Goal: Transaction & Acquisition: Purchase product/service

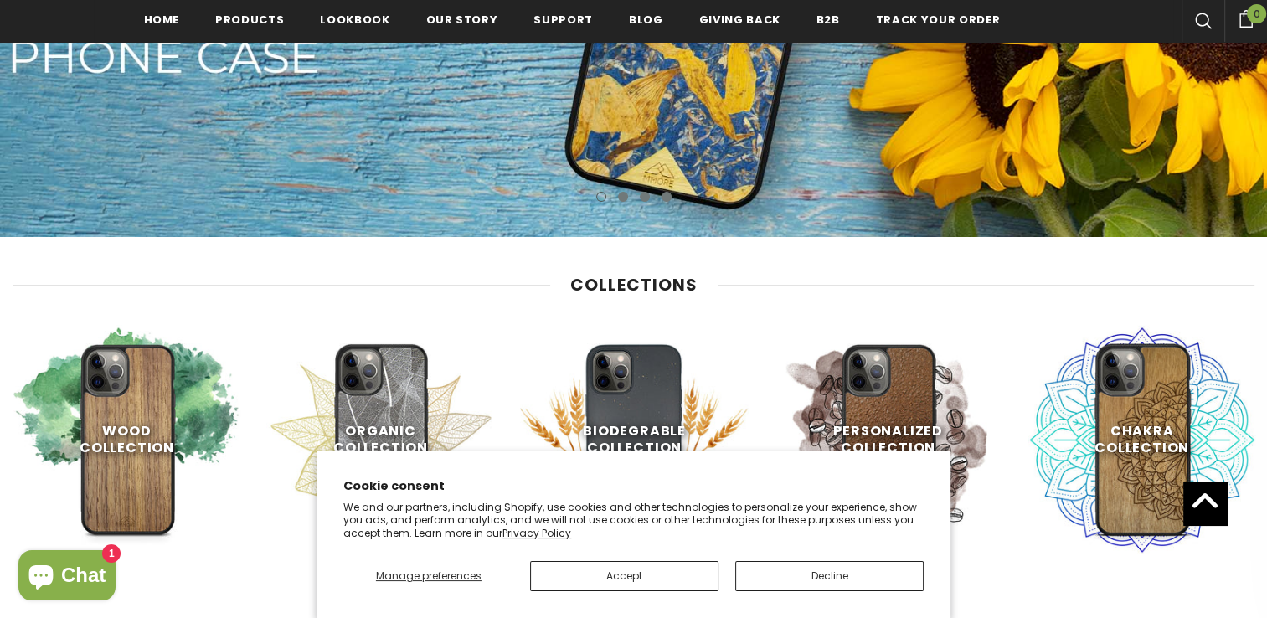
scroll to position [723, 0]
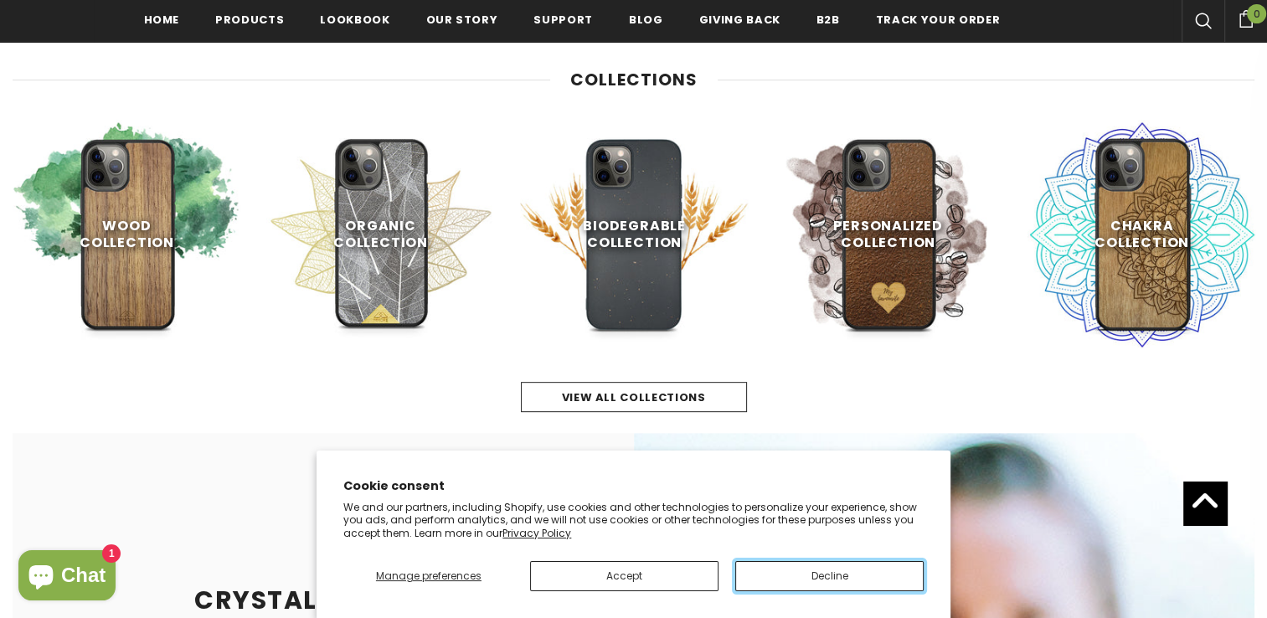
click at [845, 577] on button "Decline" at bounding box center [829, 576] width 188 height 30
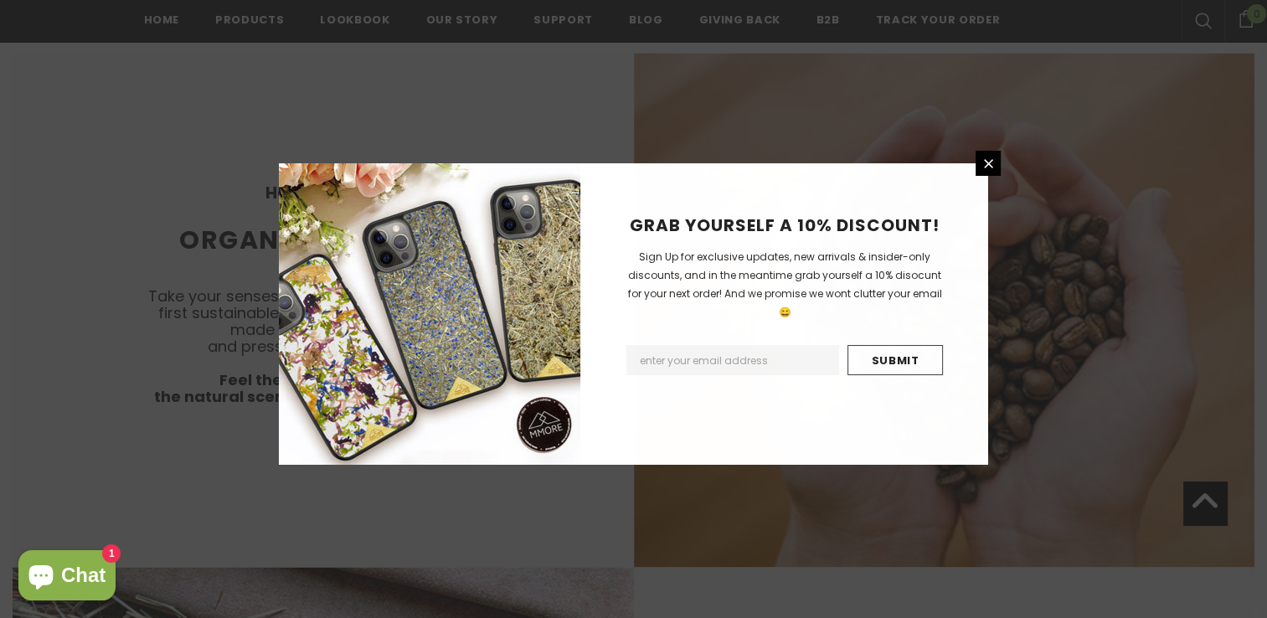
scroll to position [3095, 0]
click at [981, 162] on icon at bounding box center [988, 164] width 14 height 14
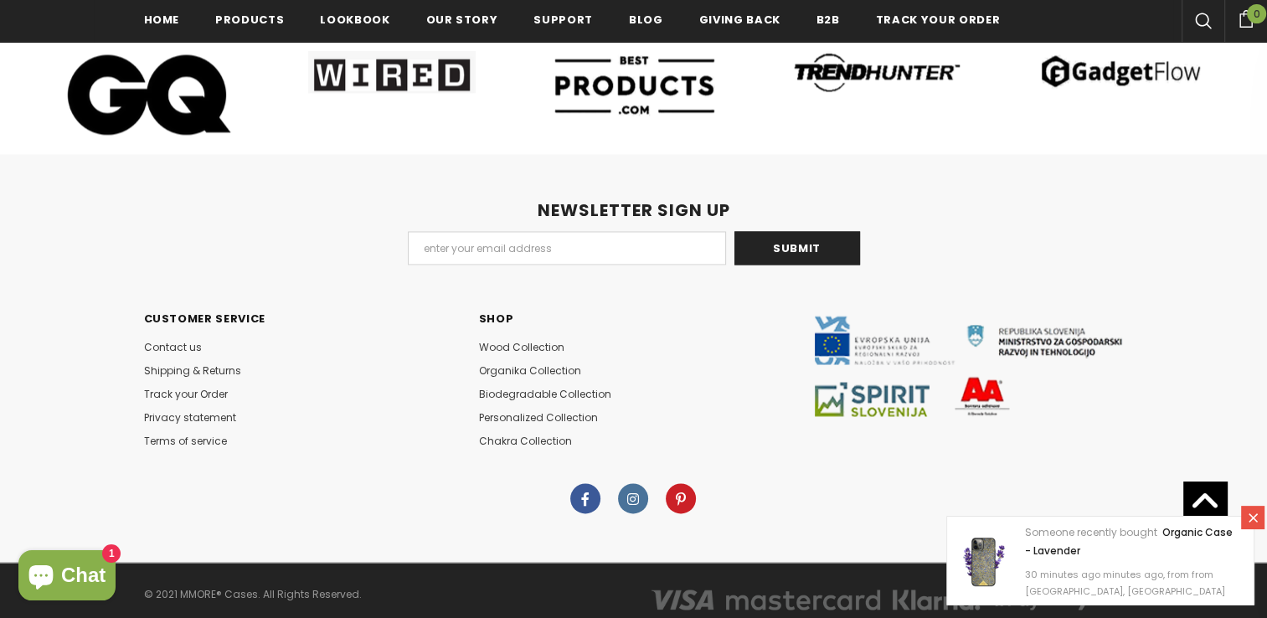
scroll to position [8994, 0]
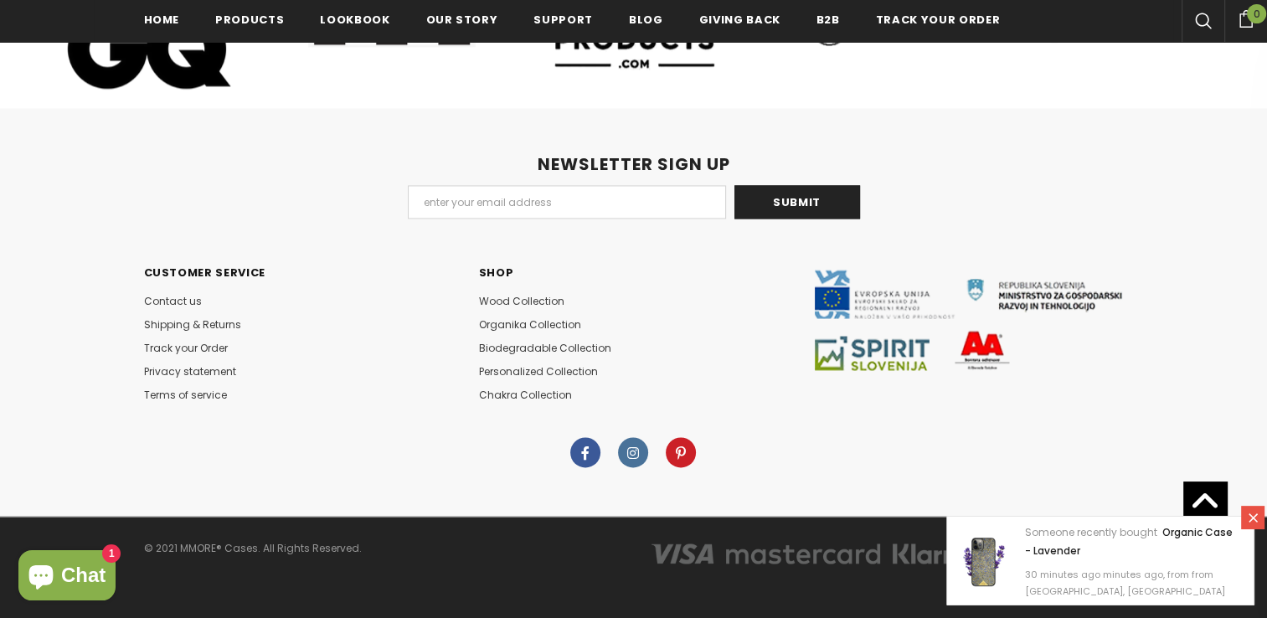
click at [1246, 513] on icon at bounding box center [1253, 518] width 14 height 14
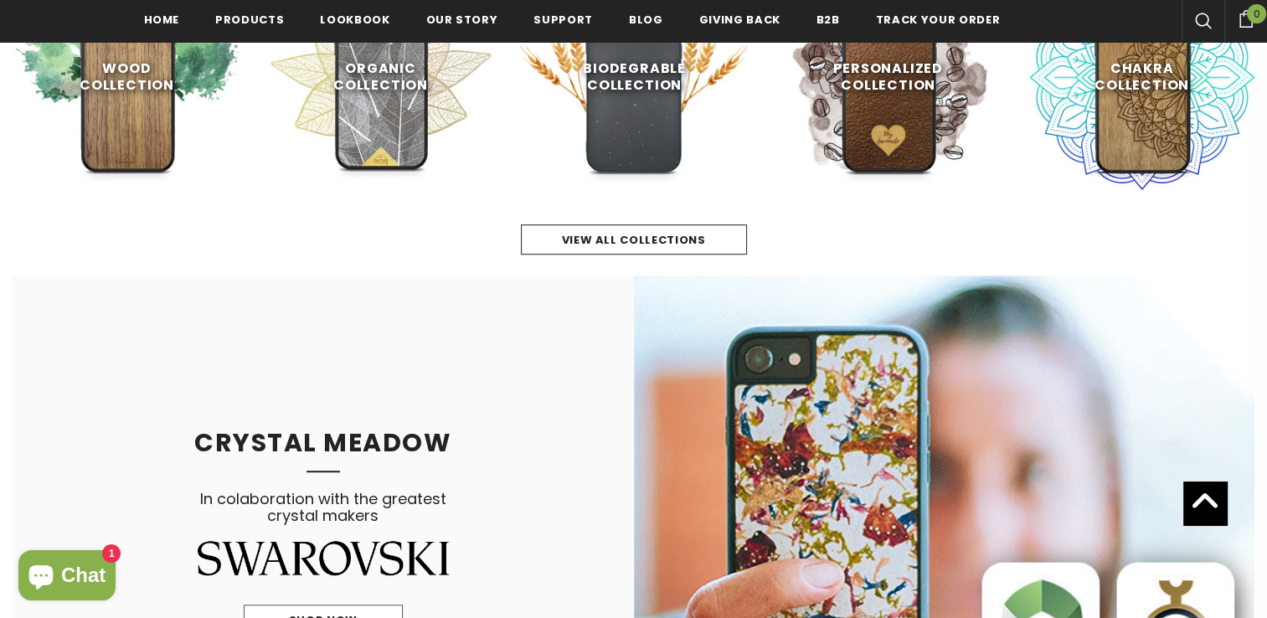
scroll to position [0, 0]
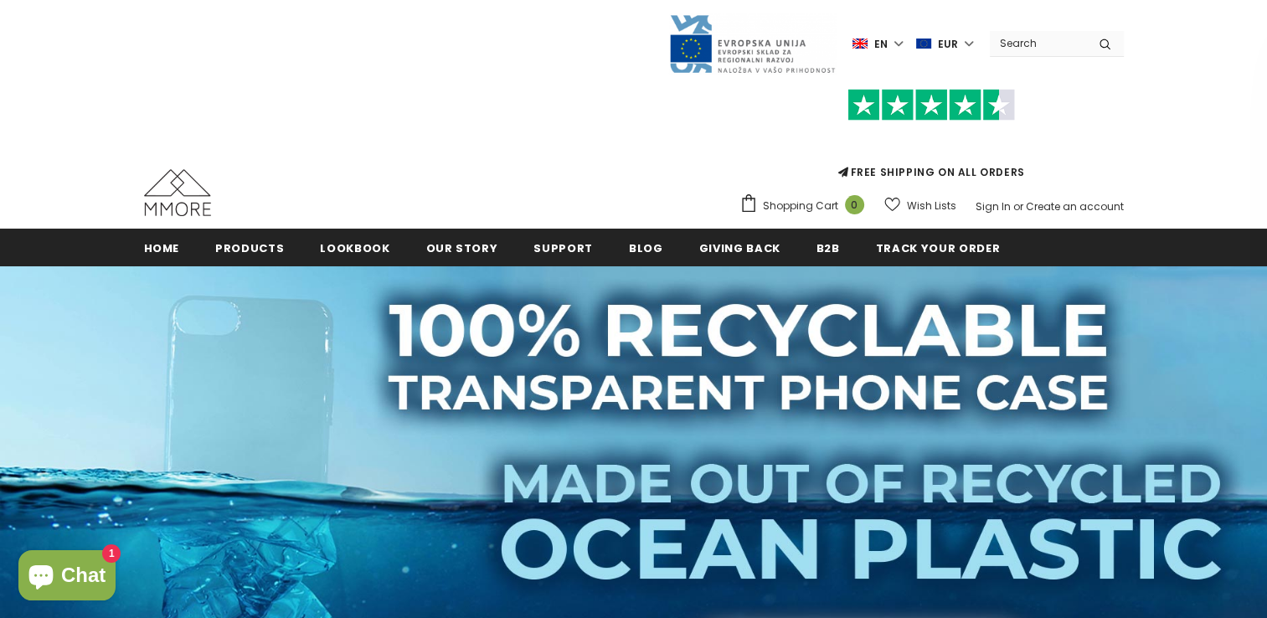
click at [968, 42] on label "EUR" at bounding box center [946, 43] width 61 height 25
click at [934, 125] on span "GBP" at bounding box center [938, 128] width 20 height 13
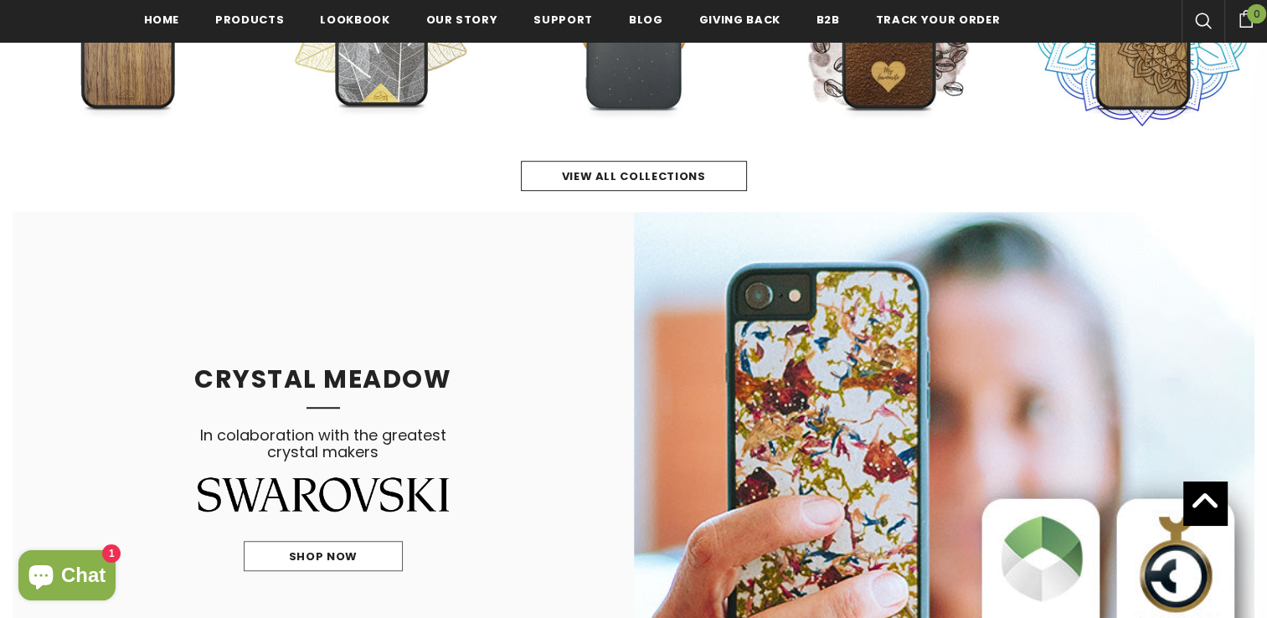
scroll to position [974, 0]
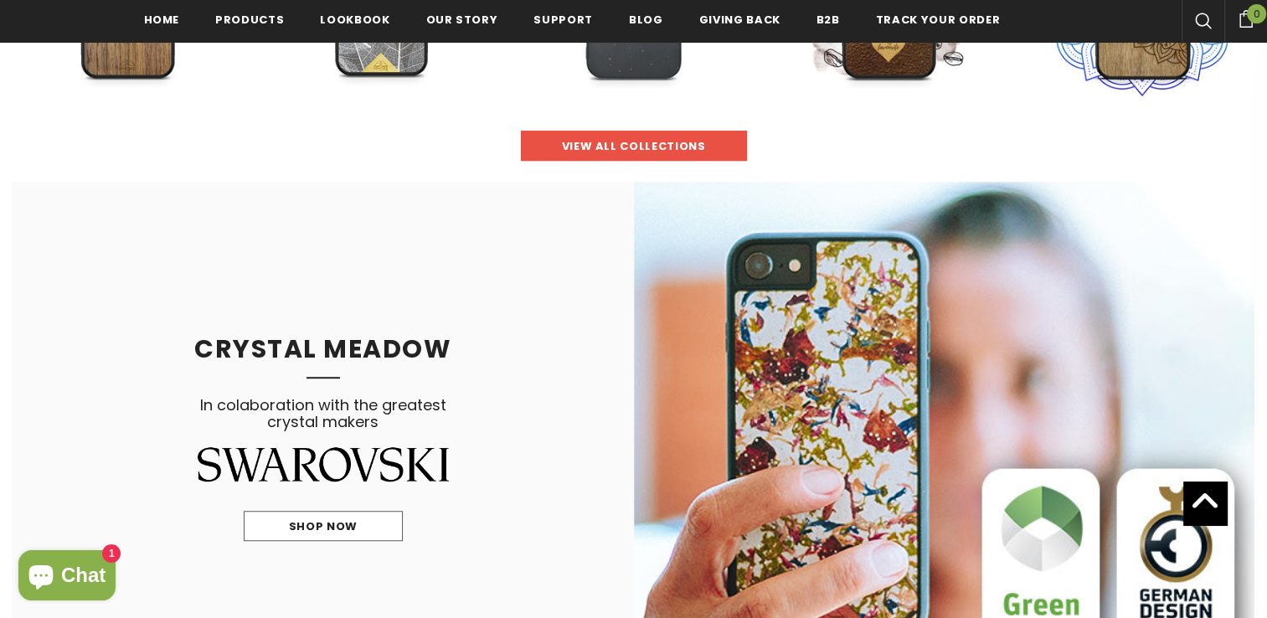
click at [664, 151] on span "view all collections" at bounding box center [634, 146] width 144 height 16
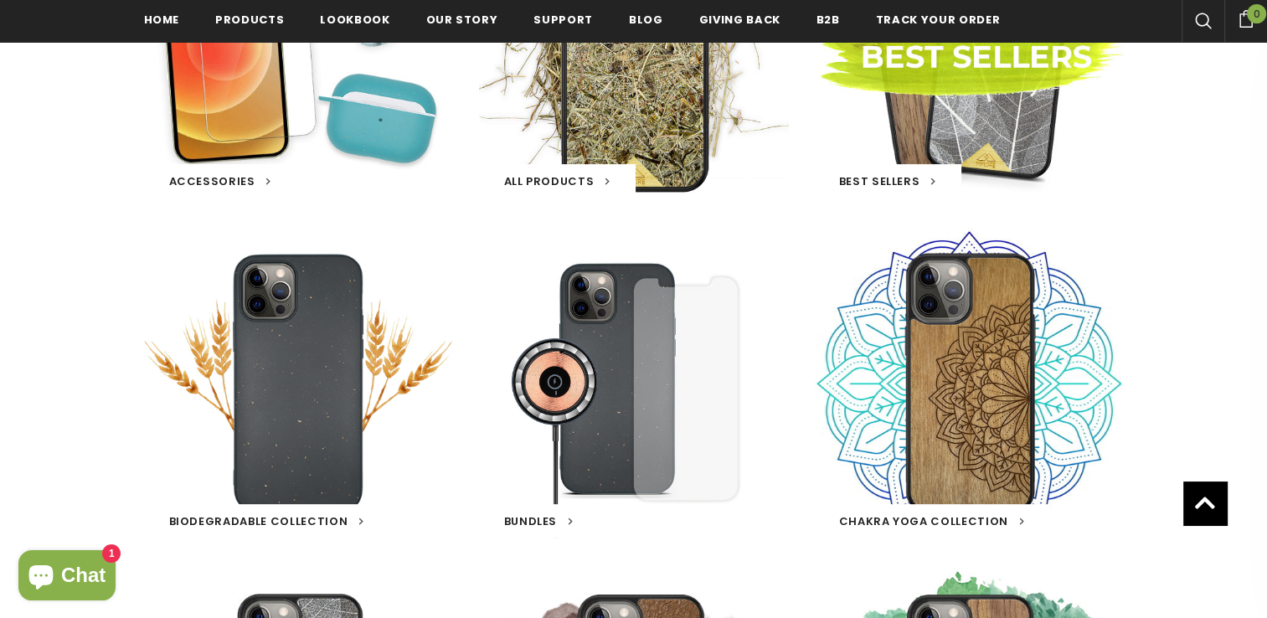
scroll to position [485, 0]
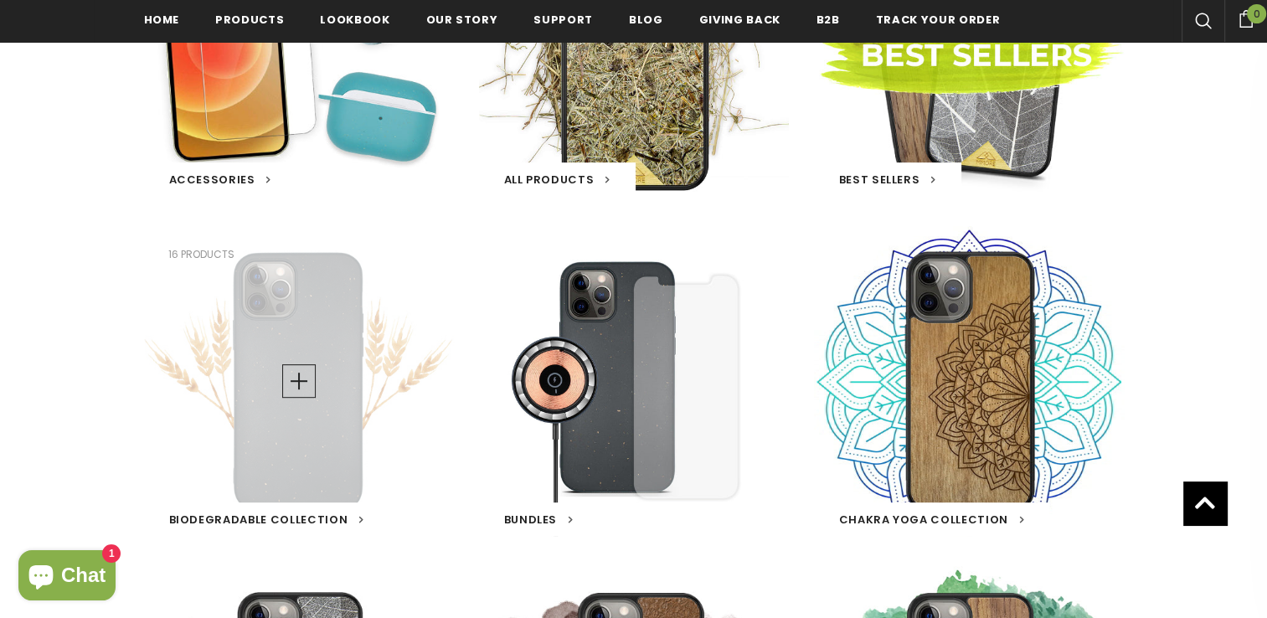
click at [329, 414] on div "Biodegradable Collection 16 products" at bounding box center [299, 381] width 310 height 310
click at [301, 377] on link at bounding box center [298, 380] width 33 height 33
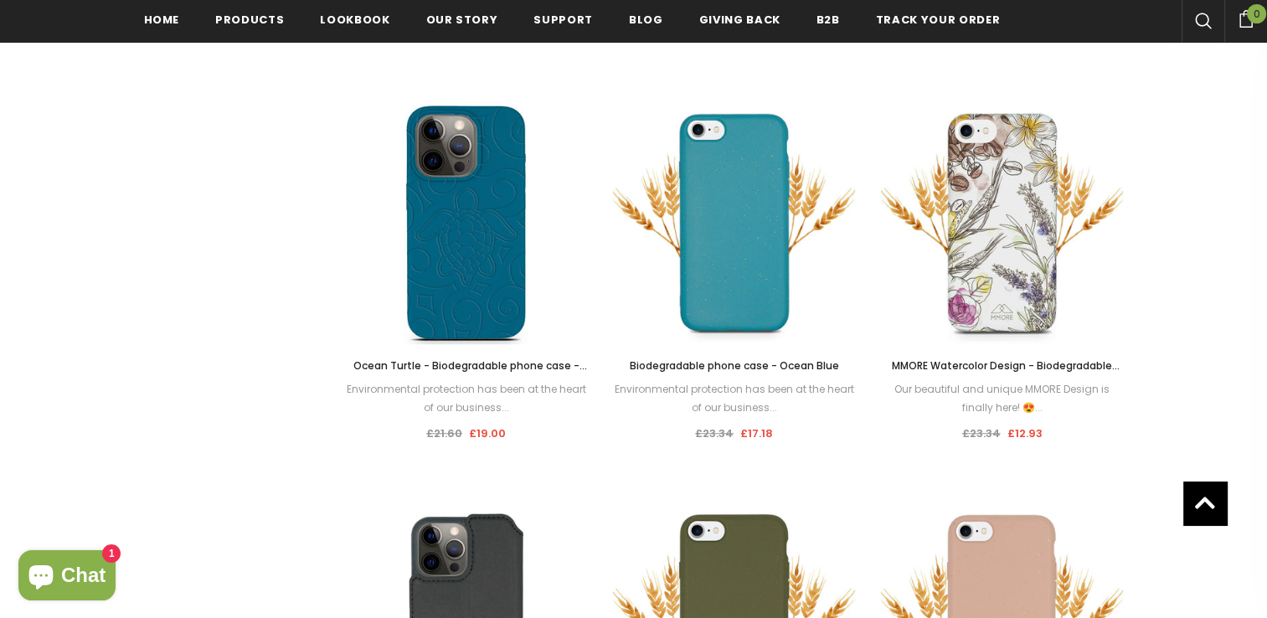
scroll to position [1144, 0]
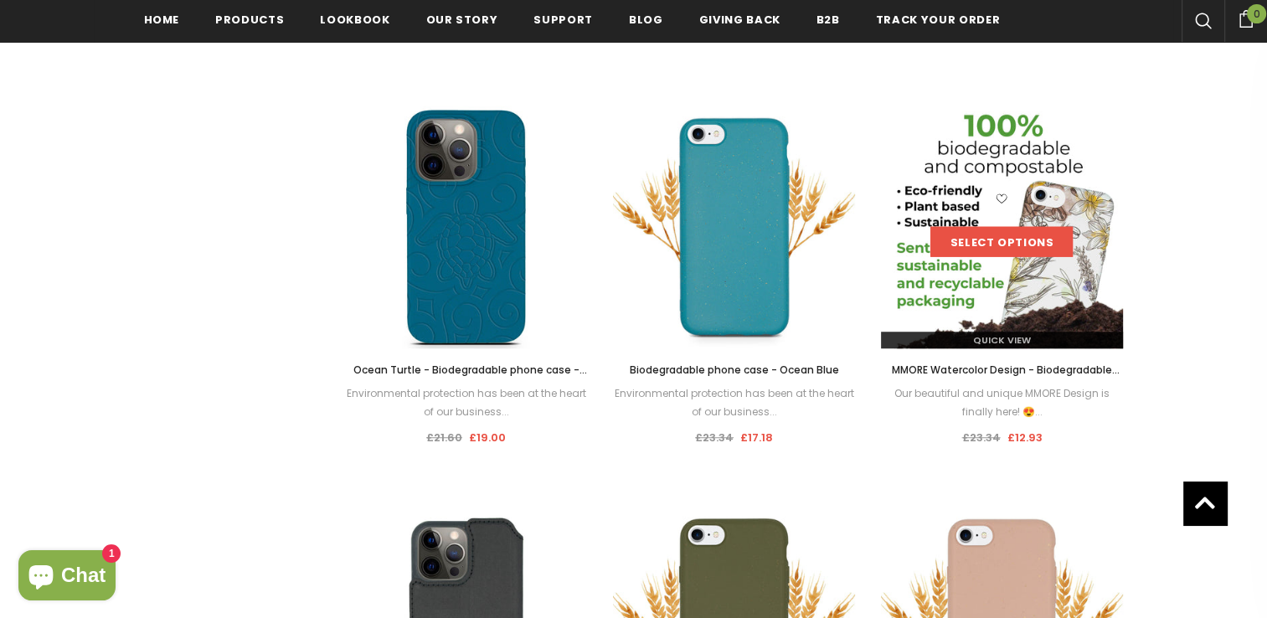
click at [974, 248] on link "Select options" at bounding box center [1001, 242] width 142 height 30
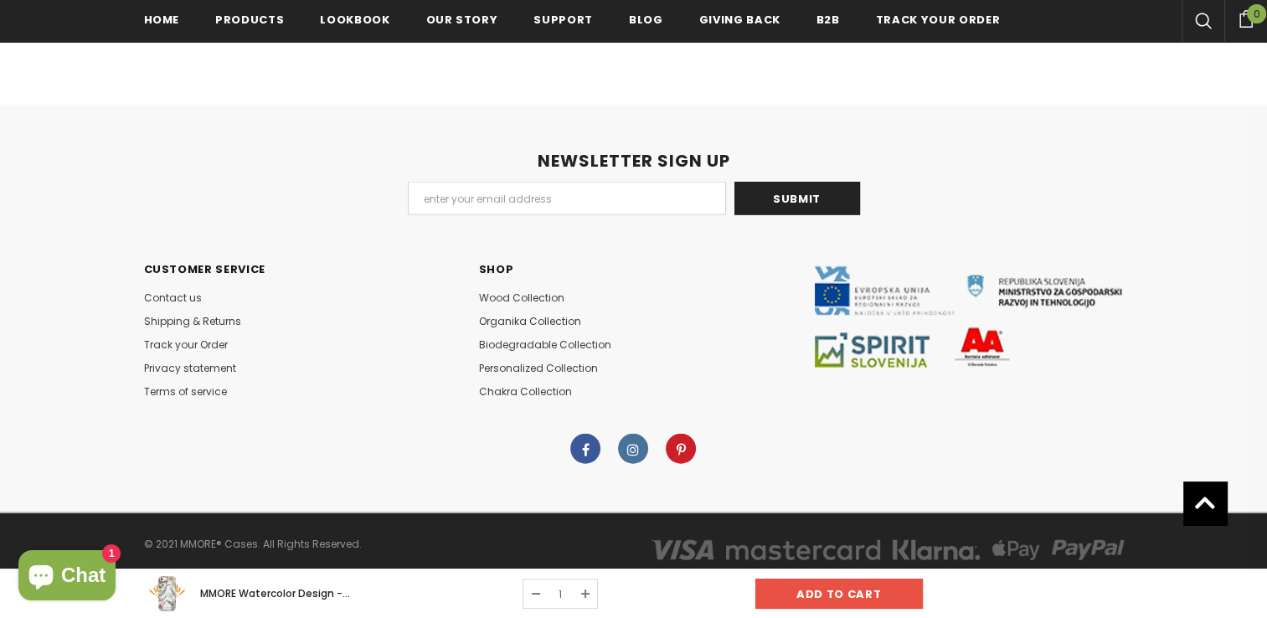
scroll to position [3383, 0]
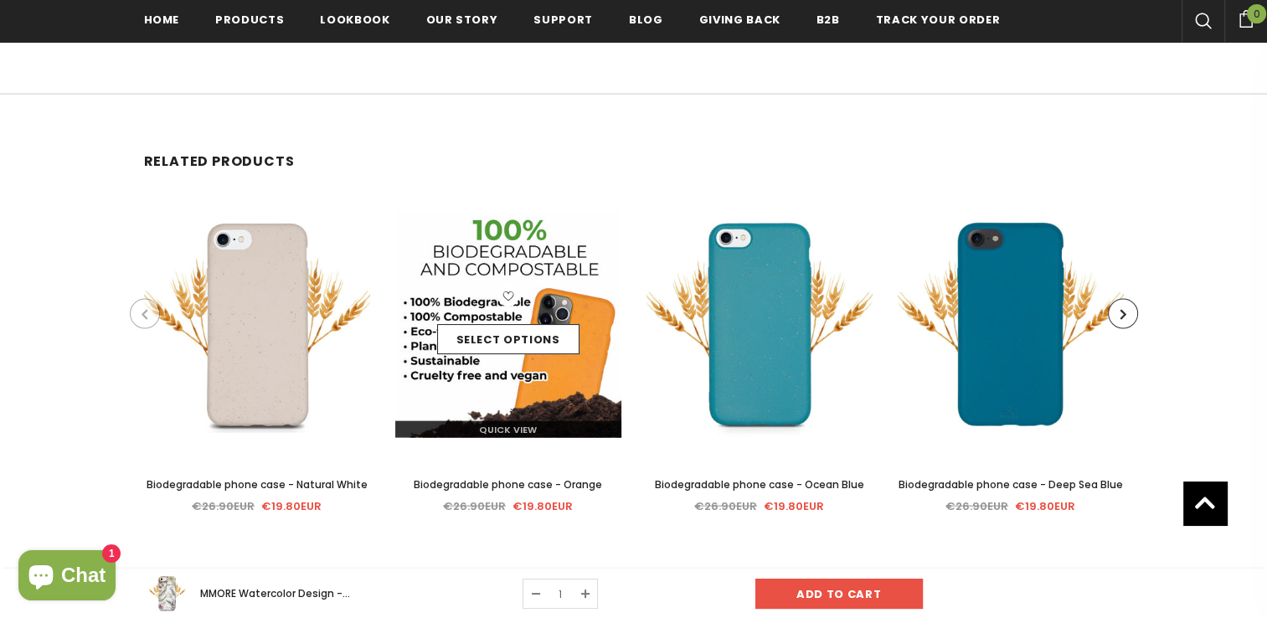
click at [537, 300] on img at bounding box center [508, 325] width 226 height 226
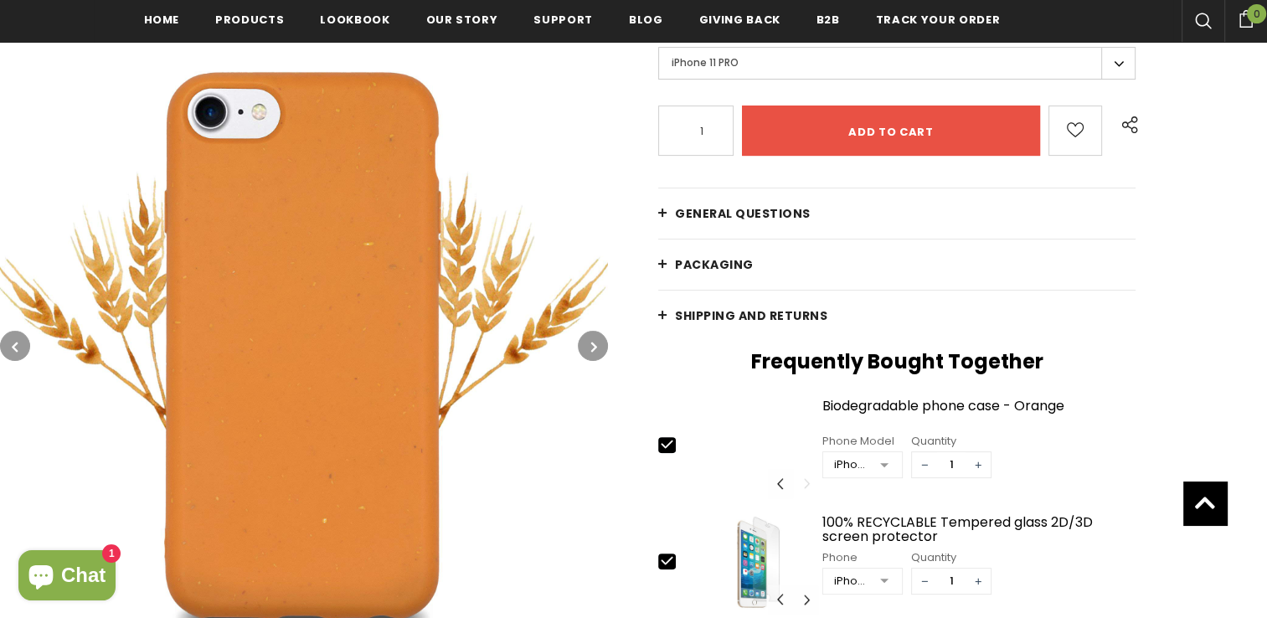
scroll to position [224, 0]
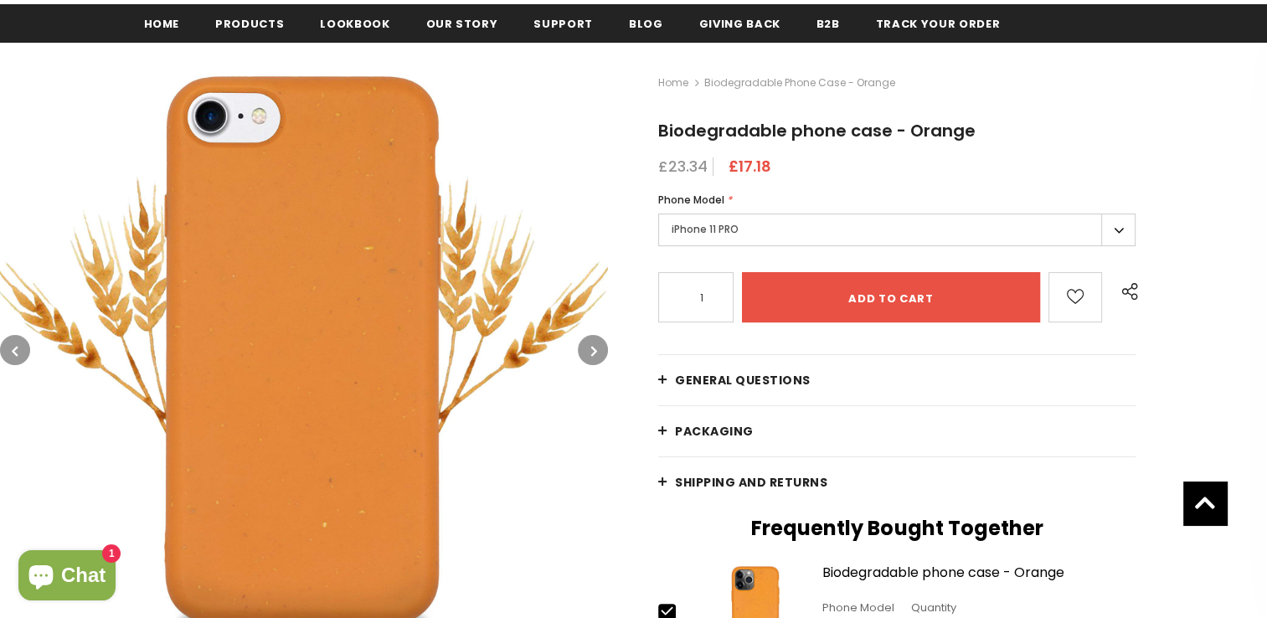
click at [831, 223] on label "iPhone 11 PRO" at bounding box center [896, 229] width 477 height 33
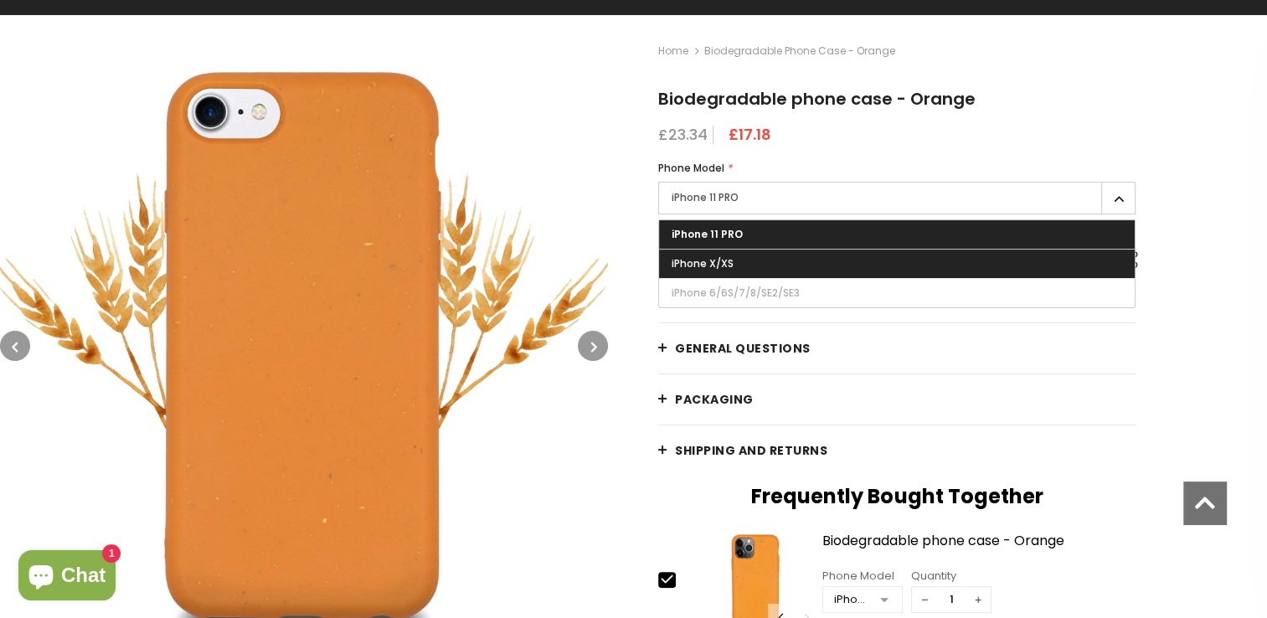
scroll to position [0, 0]
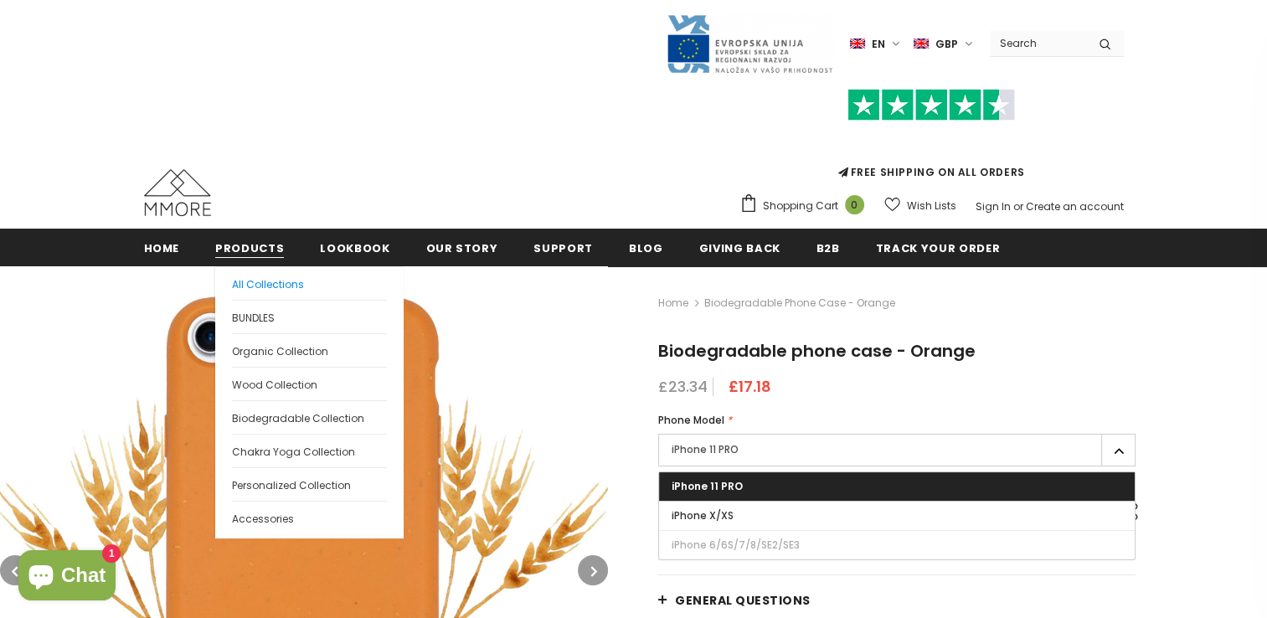
click at [241, 285] on span "All Collections" at bounding box center [268, 284] width 72 height 14
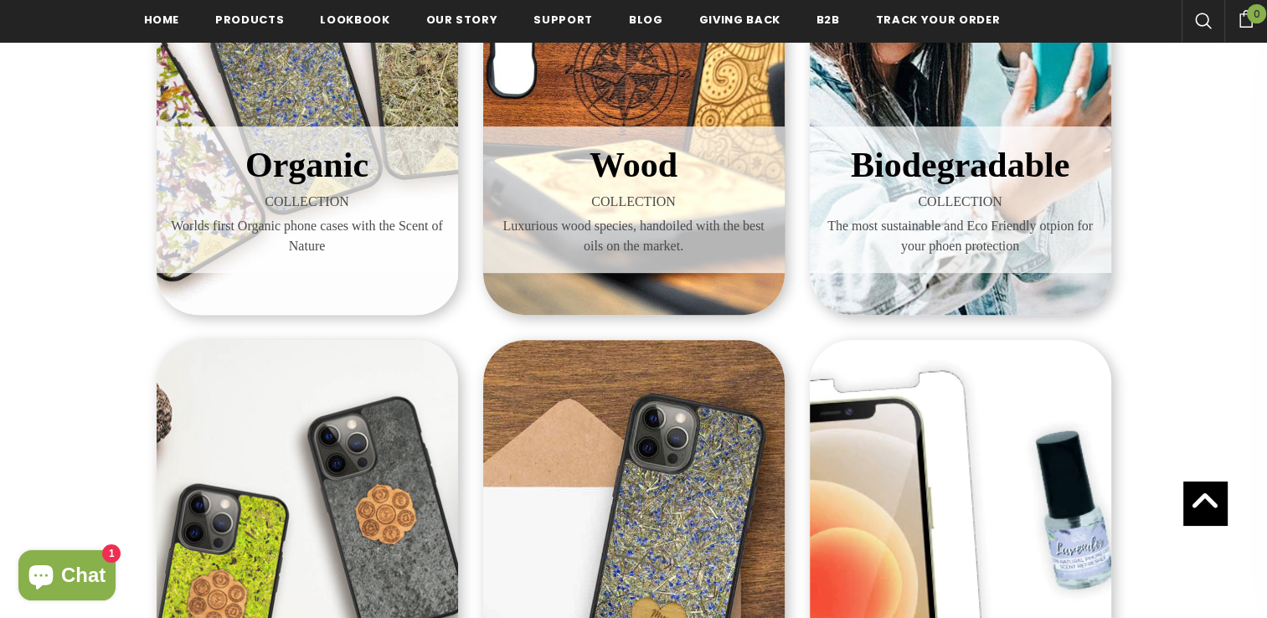
scroll to position [445, 0]
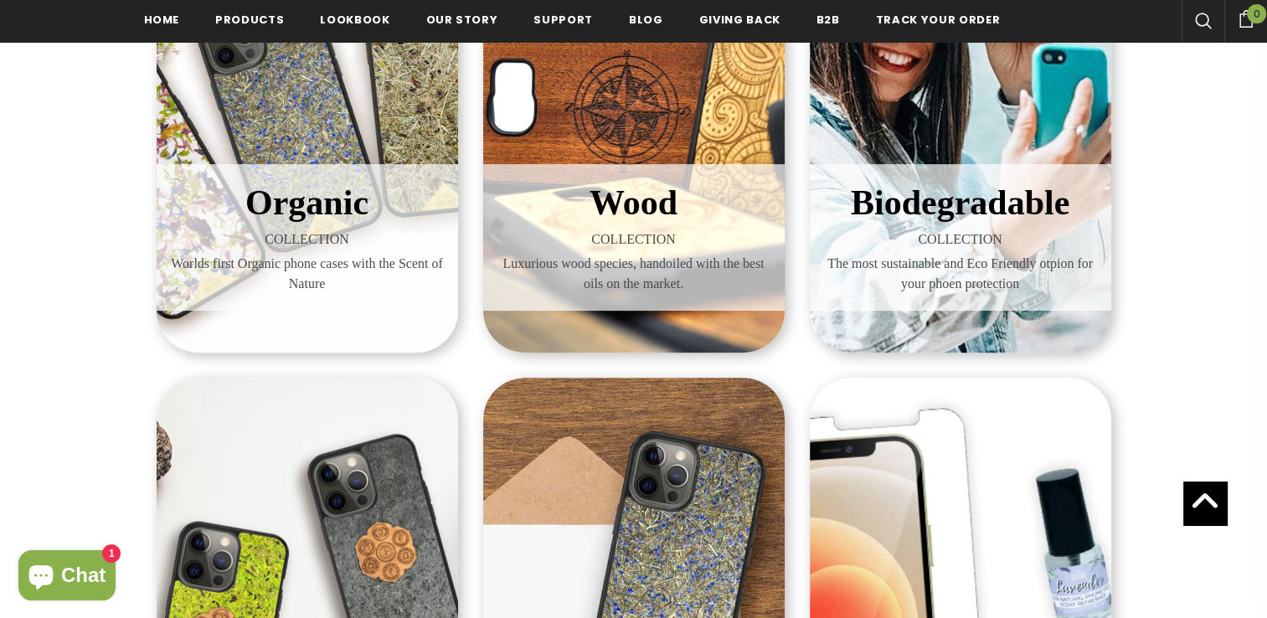
click at [878, 160] on div "Biodegradable COLLECTION The most sustainable and Eco Friendly otpion for your …" at bounding box center [959, 110] width 301 height 486
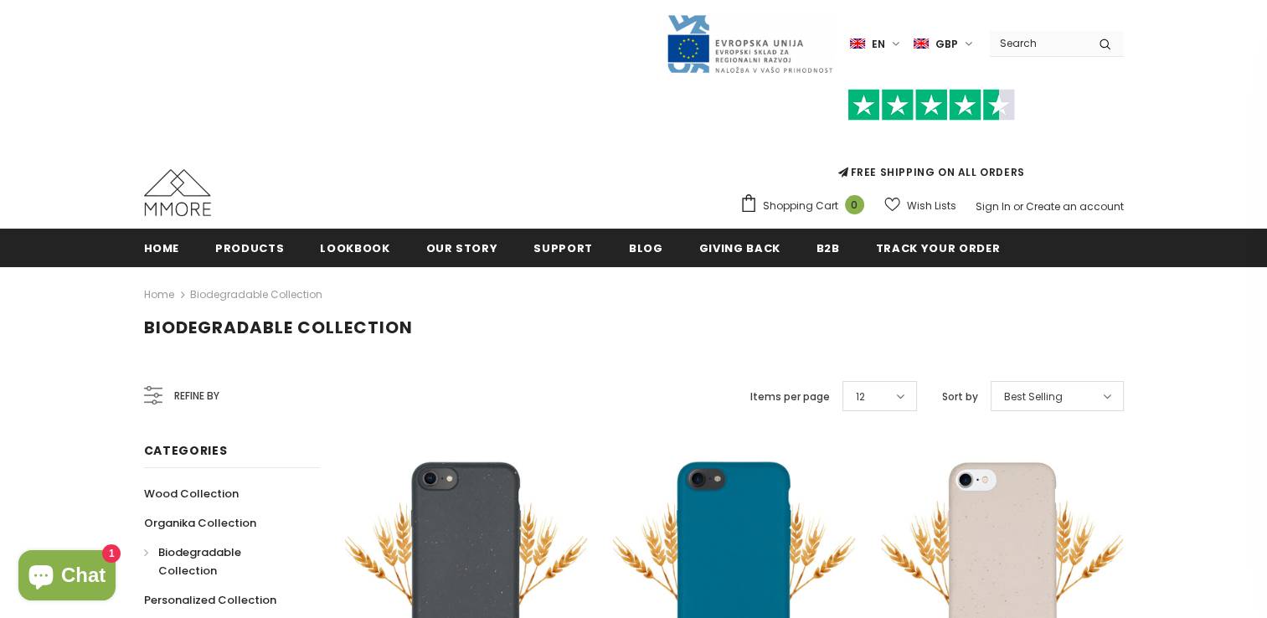
click at [193, 387] on span "Refine by" at bounding box center [196, 396] width 45 height 18
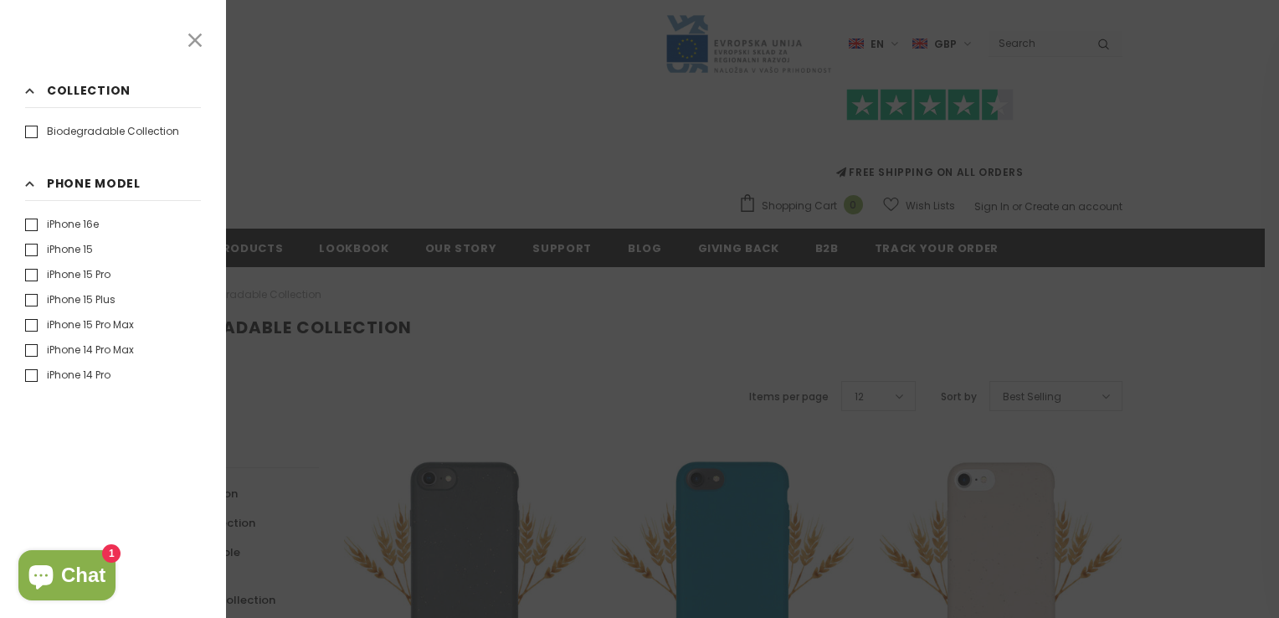
click at [198, 32] on icon at bounding box center [195, 40] width 22 height 22
